Goal: Use online tool/utility: Utilize a website feature to perform a specific function

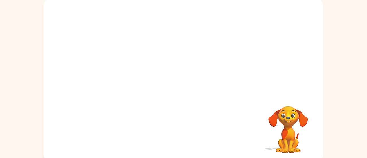
scroll to position [40, 0]
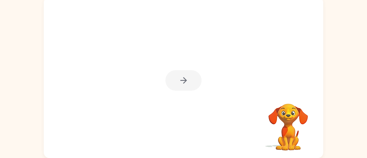
click at [180, 77] on div at bounding box center [183, 80] width 36 height 21
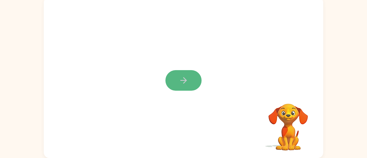
click at [179, 76] on icon "button" at bounding box center [184, 81] width 10 height 10
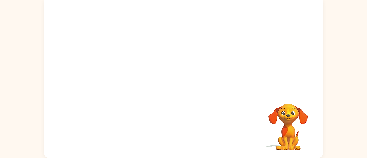
click at [179, 76] on div at bounding box center [183, 44] width 279 height 95
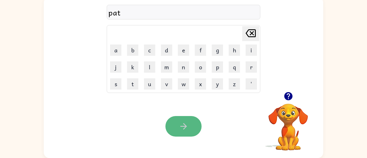
click at [194, 128] on button "button" at bounding box center [183, 126] width 36 height 21
click at [194, 130] on button "button" at bounding box center [183, 126] width 36 height 21
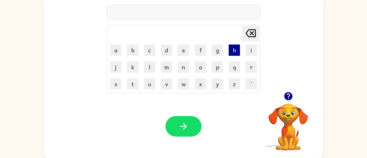
click at [233, 53] on button "h" at bounding box center [234, 50] width 11 height 11
click at [253, 31] on icon at bounding box center [250, 33] width 10 height 8
click at [237, 49] on button "h" at bounding box center [234, 50] width 11 height 11
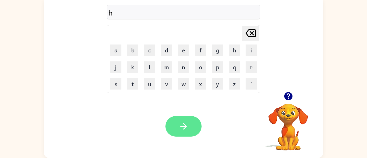
click at [186, 123] on icon "button" at bounding box center [184, 127] width 10 height 10
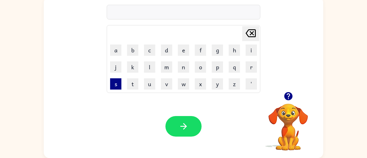
click at [120, 87] on button "s" at bounding box center [115, 83] width 11 height 11
click at [219, 52] on button "g" at bounding box center [217, 50] width 11 height 11
click at [119, 83] on button "s" at bounding box center [115, 83] width 11 height 11
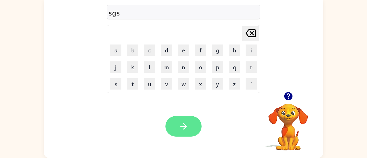
click at [186, 132] on button "button" at bounding box center [183, 126] width 36 height 21
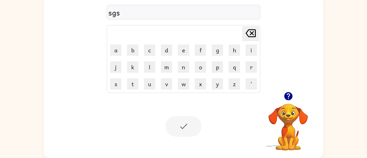
click at [229, 90] on td "z" at bounding box center [234, 84] width 16 height 16
click at [276, 17] on div "[PERSON_NAME] last character input a b c d e f g h i j k l m n o p q r s t u v …" at bounding box center [183, 44] width 279 height 95
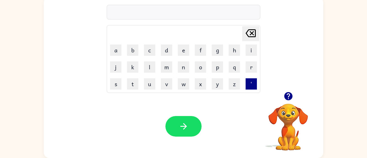
click at [253, 87] on button "'" at bounding box center [250, 83] width 11 height 11
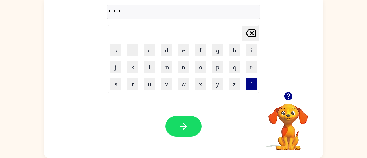
click at [253, 87] on button "'" at bounding box center [250, 83] width 11 height 11
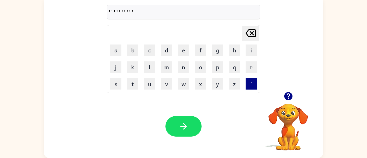
click at [253, 87] on button "'" at bounding box center [250, 83] width 11 height 11
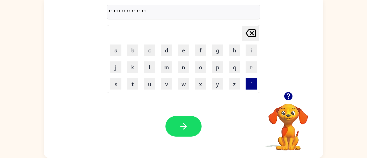
click at [253, 87] on button "'" at bounding box center [250, 83] width 11 height 11
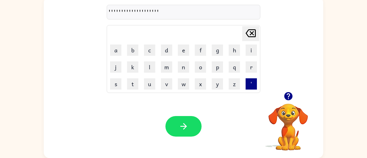
click at [253, 87] on button "'" at bounding box center [250, 83] width 11 height 11
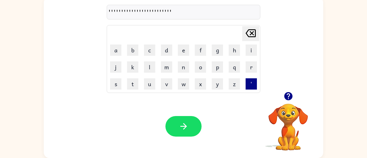
click at [253, 87] on button "'" at bounding box center [250, 83] width 11 height 11
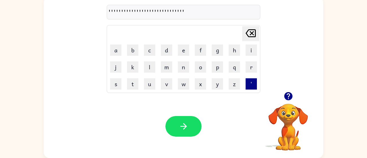
click at [253, 87] on button "'" at bounding box center [250, 83] width 11 height 11
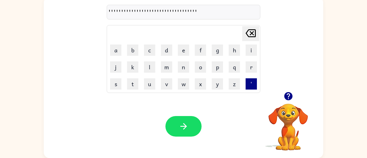
click at [253, 87] on button "'" at bounding box center [250, 83] width 11 height 11
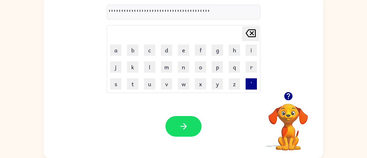
click at [253, 87] on button "'" at bounding box center [250, 83] width 11 height 11
click at [254, 87] on button "'" at bounding box center [250, 83] width 11 height 11
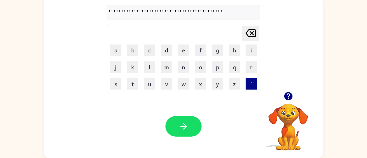
click at [254, 87] on button "'" at bounding box center [250, 83] width 11 height 11
click at [253, 87] on button "'" at bounding box center [250, 83] width 11 height 11
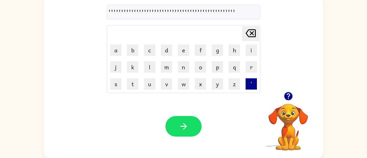
click at [253, 87] on button "'" at bounding box center [250, 83] width 11 height 11
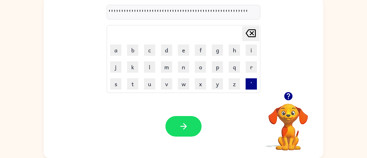
click at [253, 87] on button "'" at bounding box center [250, 83] width 11 height 11
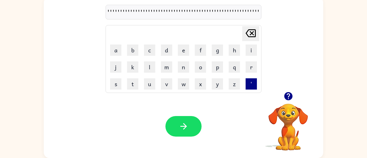
click at [253, 87] on button "'" at bounding box center [250, 83] width 11 height 11
click at [250, 29] on icon at bounding box center [250, 33] width 10 height 8
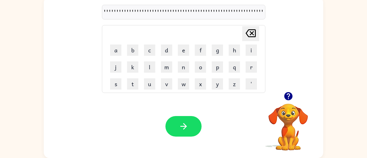
click at [250, 29] on icon at bounding box center [250, 33] width 10 height 8
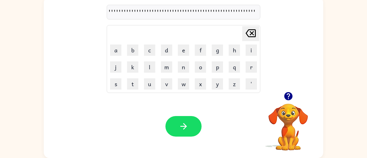
click at [250, 29] on icon at bounding box center [250, 33] width 10 height 8
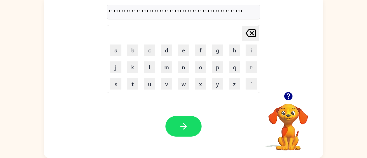
click at [250, 29] on icon at bounding box center [250, 33] width 10 height 8
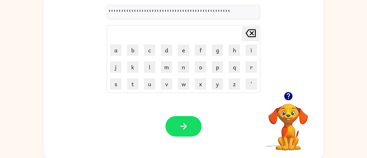
click at [250, 29] on icon at bounding box center [250, 33] width 10 height 8
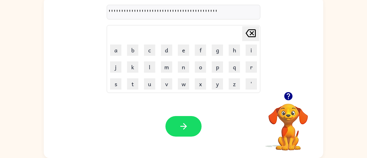
click at [250, 29] on icon at bounding box center [250, 33] width 10 height 8
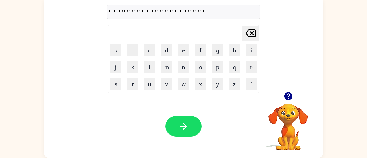
click at [250, 29] on icon at bounding box center [250, 33] width 10 height 8
type button "delete"
click at [250, 29] on icon at bounding box center [250, 33] width 10 height 8
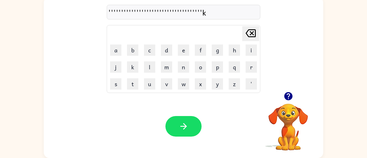
click at [250, 29] on icon at bounding box center [250, 33] width 10 height 8
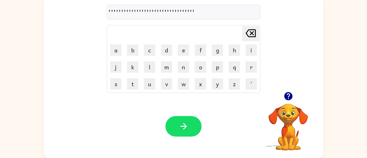
click at [250, 29] on icon at bounding box center [250, 33] width 10 height 8
click at [252, 24] on div "''''''''''''''''''''''''''''''''' Delete Delete last character input a b c d e …" at bounding box center [183, 44] width 153 height 97
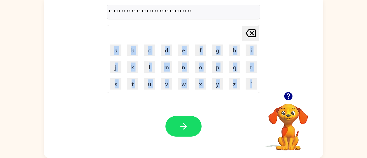
click at [251, 29] on icon "[PERSON_NAME] last character input" at bounding box center [251, 34] width 14 height 14
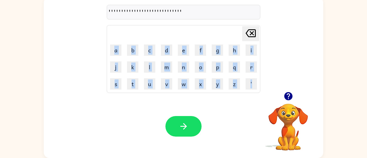
click at [251, 29] on icon "[PERSON_NAME] last character input" at bounding box center [251, 34] width 14 height 14
click at [253, 34] on icon "[PERSON_NAME] last character input" at bounding box center [251, 34] width 14 height 14
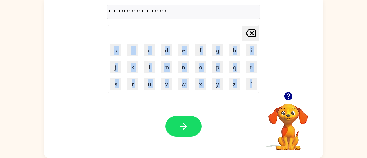
click at [253, 34] on icon "[PERSON_NAME] last character input" at bounding box center [251, 34] width 14 height 14
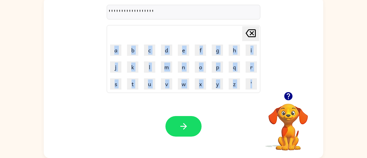
click at [253, 34] on icon "[PERSON_NAME] last character input" at bounding box center [251, 34] width 14 height 14
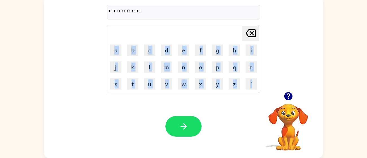
click at [253, 34] on icon "[PERSON_NAME] last character input" at bounding box center [251, 34] width 14 height 14
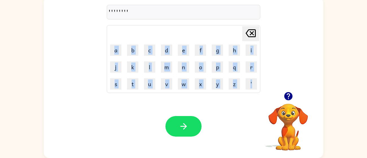
click at [253, 34] on icon "[PERSON_NAME] last character input" at bounding box center [251, 34] width 14 height 14
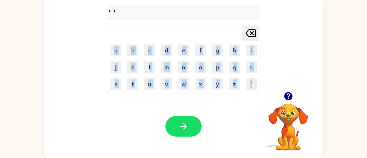
click at [253, 34] on icon "[PERSON_NAME] last character input" at bounding box center [251, 34] width 14 height 14
click at [254, 34] on icon "[PERSON_NAME] last character input" at bounding box center [251, 34] width 14 height 14
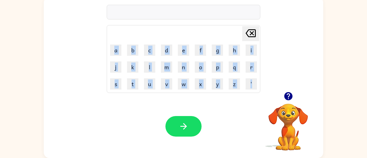
click at [254, 34] on icon "[PERSON_NAME] last character input" at bounding box center [251, 34] width 14 height 14
click at [168, 127] on button "button" at bounding box center [183, 126] width 36 height 21
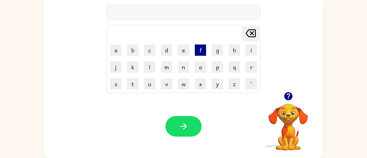
click at [197, 49] on button "f" at bounding box center [200, 50] width 11 height 11
click at [169, 51] on button "d" at bounding box center [166, 50] width 11 height 11
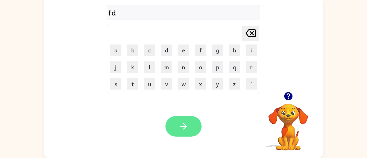
click at [184, 132] on button "button" at bounding box center [183, 126] width 36 height 21
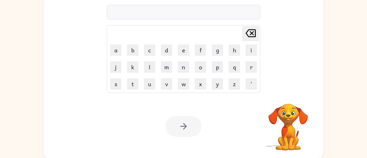
click at [184, 132] on div at bounding box center [183, 126] width 36 height 21
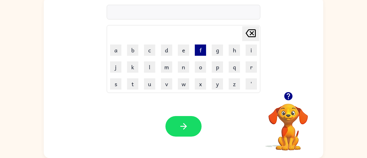
click at [203, 49] on button "f" at bounding box center [200, 50] width 11 height 11
click at [153, 57] on td "c" at bounding box center [149, 50] width 16 height 16
click at [152, 53] on button "c" at bounding box center [149, 50] width 11 height 11
click at [115, 84] on button "s" at bounding box center [115, 83] width 11 height 11
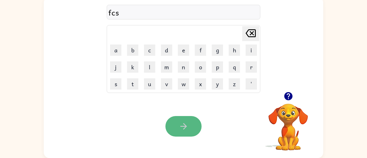
click at [190, 120] on button "button" at bounding box center [183, 126] width 36 height 21
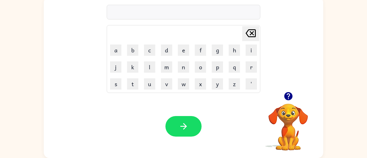
click at [287, 95] on icon "button" at bounding box center [288, 96] width 8 height 8
click at [288, 98] on icon "button" at bounding box center [288, 96] width 8 height 8
click at [216, 67] on button "p" at bounding box center [217, 67] width 11 height 11
click at [172, 50] on button "d" at bounding box center [166, 50] width 11 height 11
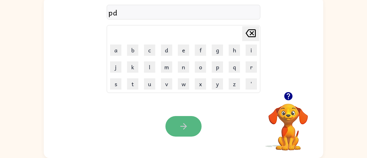
click at [179, 122] on icon "button" at bounding box center [184, 127] width 10 height 10
click at [184, 126] on icon "button" at bounding box center [184, 127] width 10 height 10
